Goal: Check status

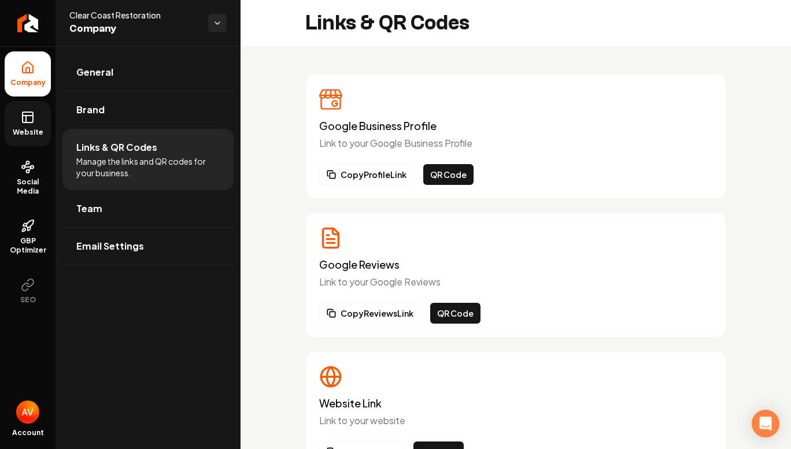
click at [19, 131] on span "Website" at bounding box center [28, 132] width 40 height 9
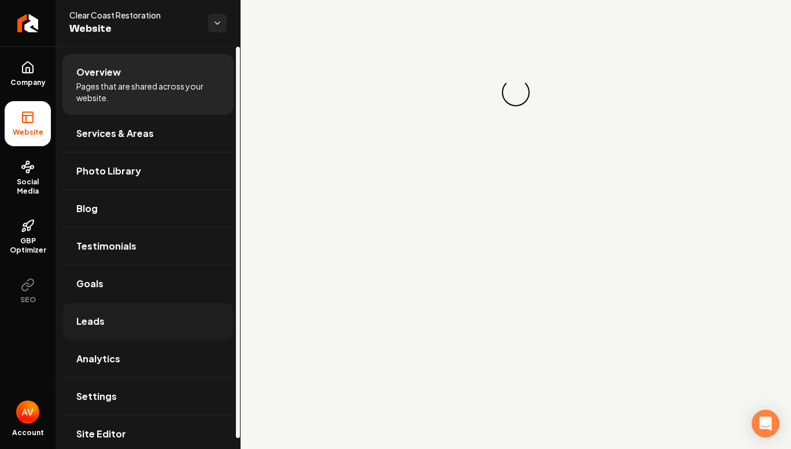
click at [102, 325] on span "Leads" at bounding box center [90, 321] width 28 height 14
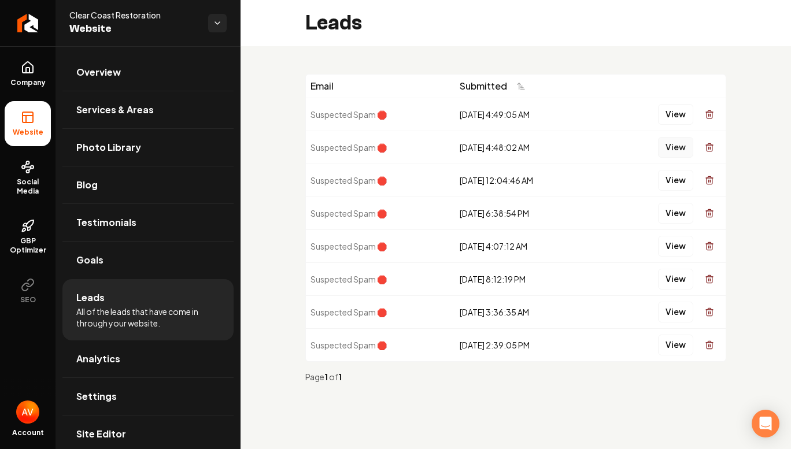
click at [670, 149] on button "View" at bounding box center [675, 147] width 35 height 21
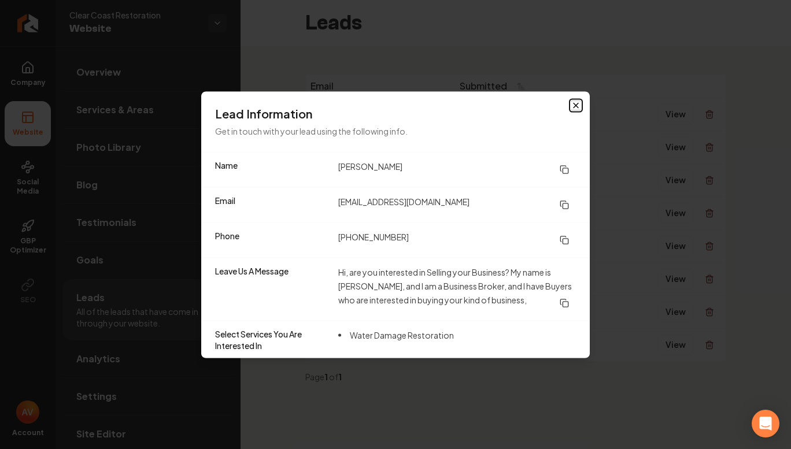
click at [573, 103] on icon "button" at bounding box center [575, 105] width 5 height 5
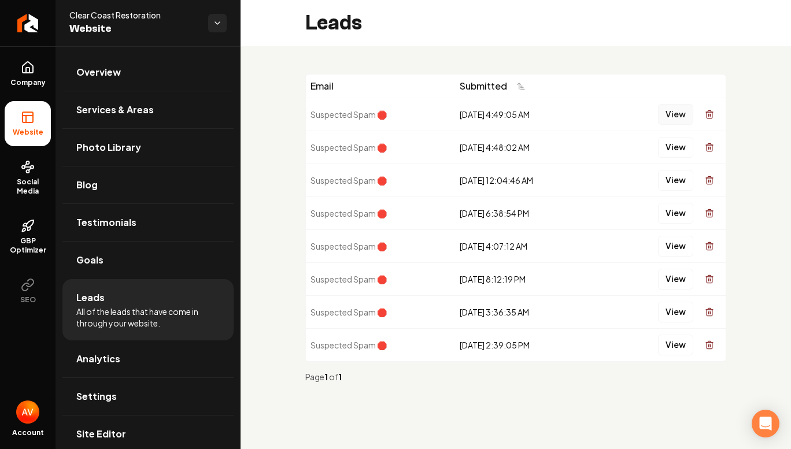
click at [662, 116] on button "View" at bounding box center [675, 114] width 35 height 21
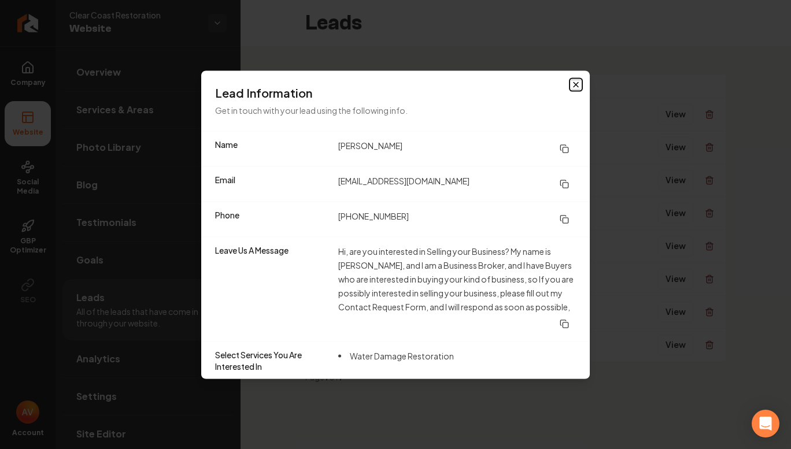
click at [577, 84] on icon "button" at bounding box center [575, 84] width 9 height 9
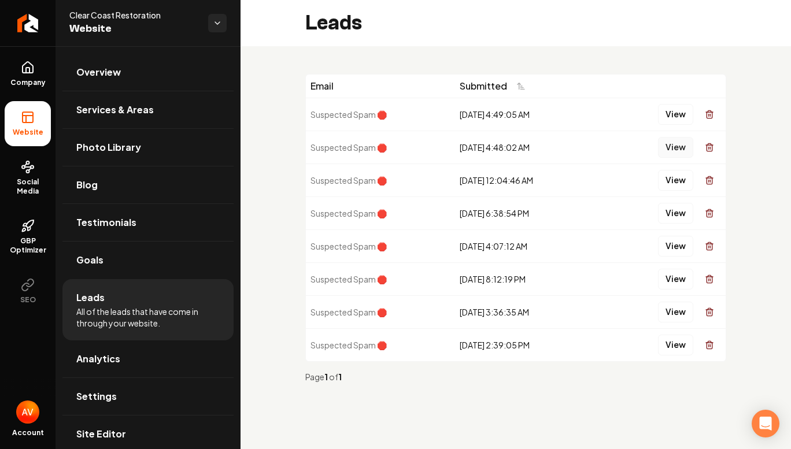
click at [675, 150] on button "View" at bounding box center [675, 147] width 35 height 21
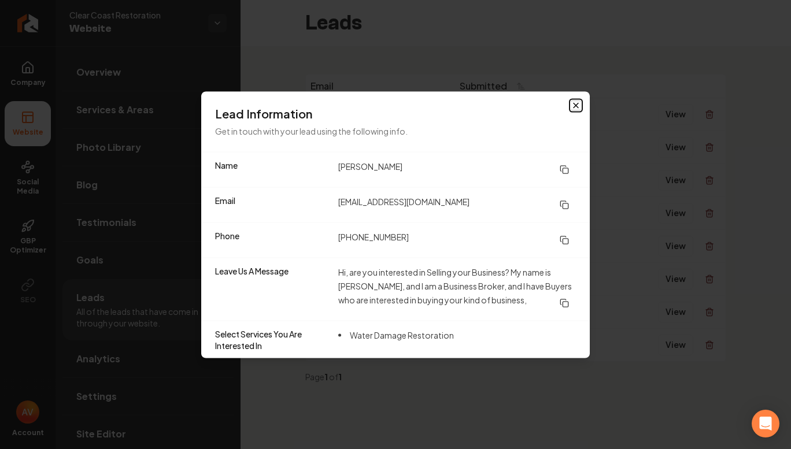
click at [572, 104] on icon "button" at bounding box center [575, 105] width 9 height 9
